Goal: Obtain resource: Obtain resource

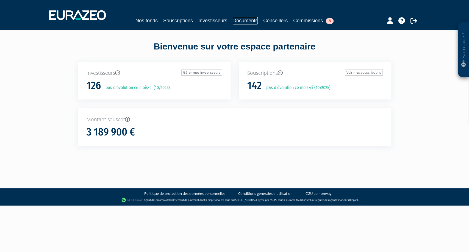
click at [243, 23] on link "Documents" at bounding box center [245, 21] width 25 height 8
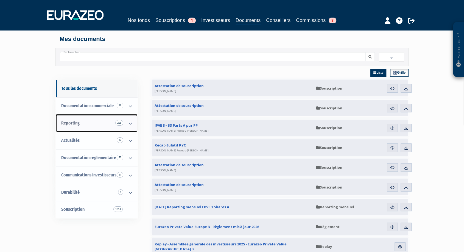
click at [88, 126] on link "Reporting 265" at bounding box center [97, 123] width 82 height 17
click at [129, 125] on icon at bounding box center [130, 123] width 14 height 17
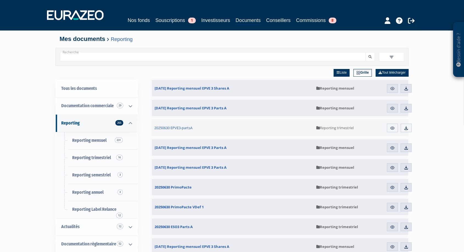
click at [122, 56] on input "Recherche" at bounding box center [213, 56] width 306 height 9
paste input "Idinvest Strategic Opportunities"
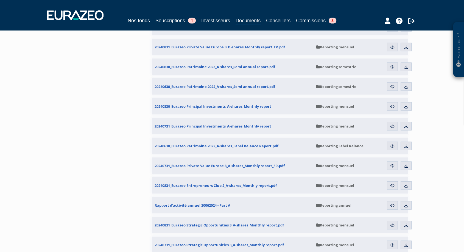
scroll to position [1031, 0]
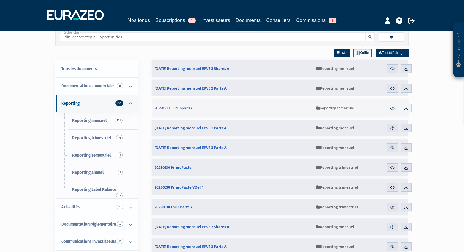
type input "Idinvest Strategic Opportunities"
click at [366, 32] on button "submit" at bounding box center [370, 36] width 9 height 9
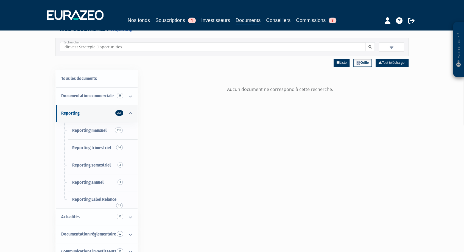
scroll to position [20, 0]
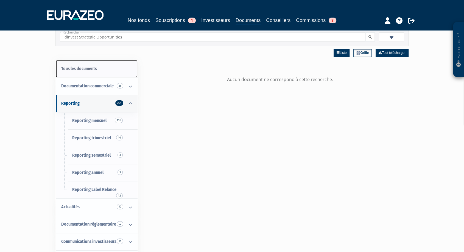
click at [94, 67] on link "Tous les documents" at bounding box center [97, 68] width 82 height 17
click at [94, 68] on link "Tous les documents" at bounding box center [97, 68] width 82 height 17
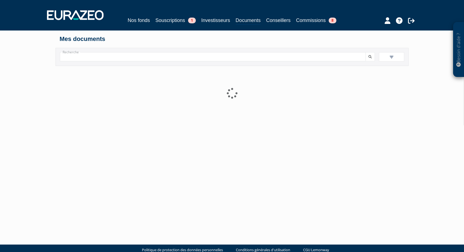
click at [102, 56] on input "Recherche" at bounding box center [213, 56] width 306 height 9
paste input "Idinvest Strategic Opportunities"
click at [366, 52] on button "submit" at bounding box center [370, 56] width 9 height 9
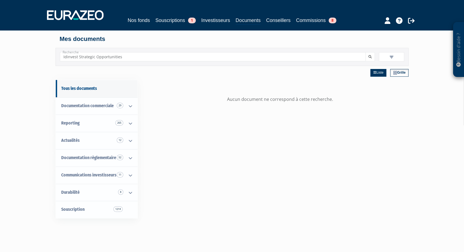
drag, startPoint x: 123, startPoint y: 60, endPoint x: 94, endPoint y: 59, distance: 29.4
click at [94, 59] on input "Idinvest Strategic Opportunities" at bounding box center [213, 56] width 306 height 9
type input "Idinvest Strategic"
click at [366, 52] on button "submit" at bounding box center [370, 56] width 9 height 9
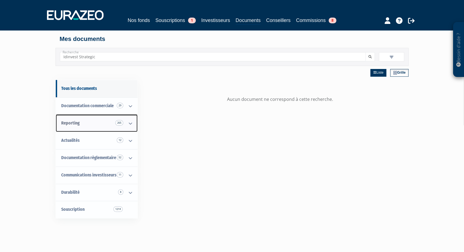
click at [88, 122] on link "Reporting 265" at bounding box center [97, 123] width 82 height 17
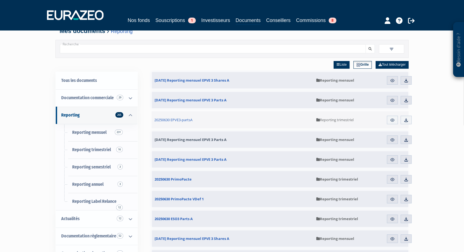
scroll to position [9, 0]
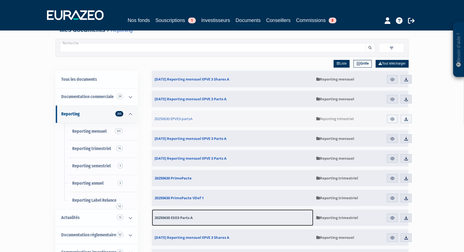
click at [204, 219] on link "20250630 ESO3 Parts A" at bounding box center [233, 217] width 162 height 16
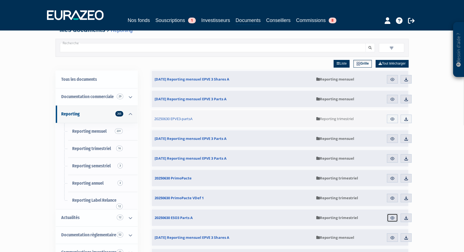
click at [389, 220] on link "Aperçu" at bounding box center [392, 218] width 11 height 9
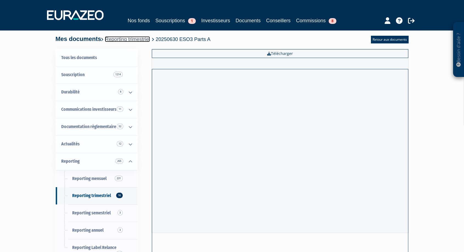
click at [123, 37] on link "Reporting trimestriel" at bounding box center [127, 39] width 45 height 6
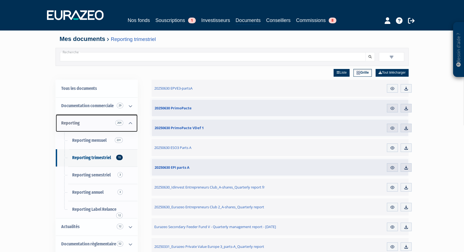
click at [82, 124] on link "Reporting 264" at bounding box center [97, 123] width 82 height 17
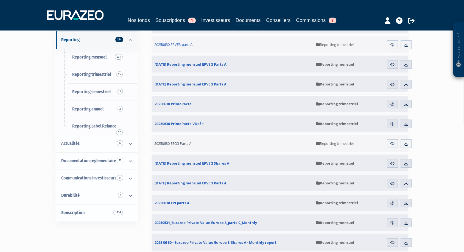
scroll to position [88, 0]
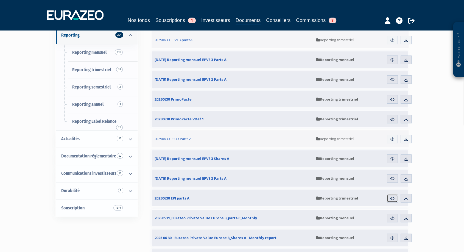
click at [392, 198] on img at bounding box center [392, 198] width 5 height 5
click at [393, 198] on img at bounding box center [392, 198] width 5 height 5
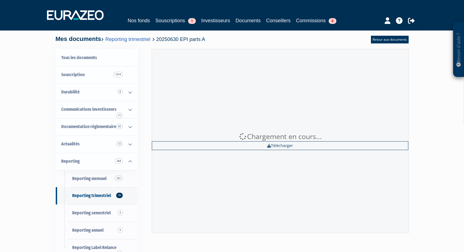
click at [393, 198] on div "Chargement en cours... Télécharger" at bounding box center [280, 141] width 257 height 184
